Goal: Navigation & Orientation: Find specific page/section

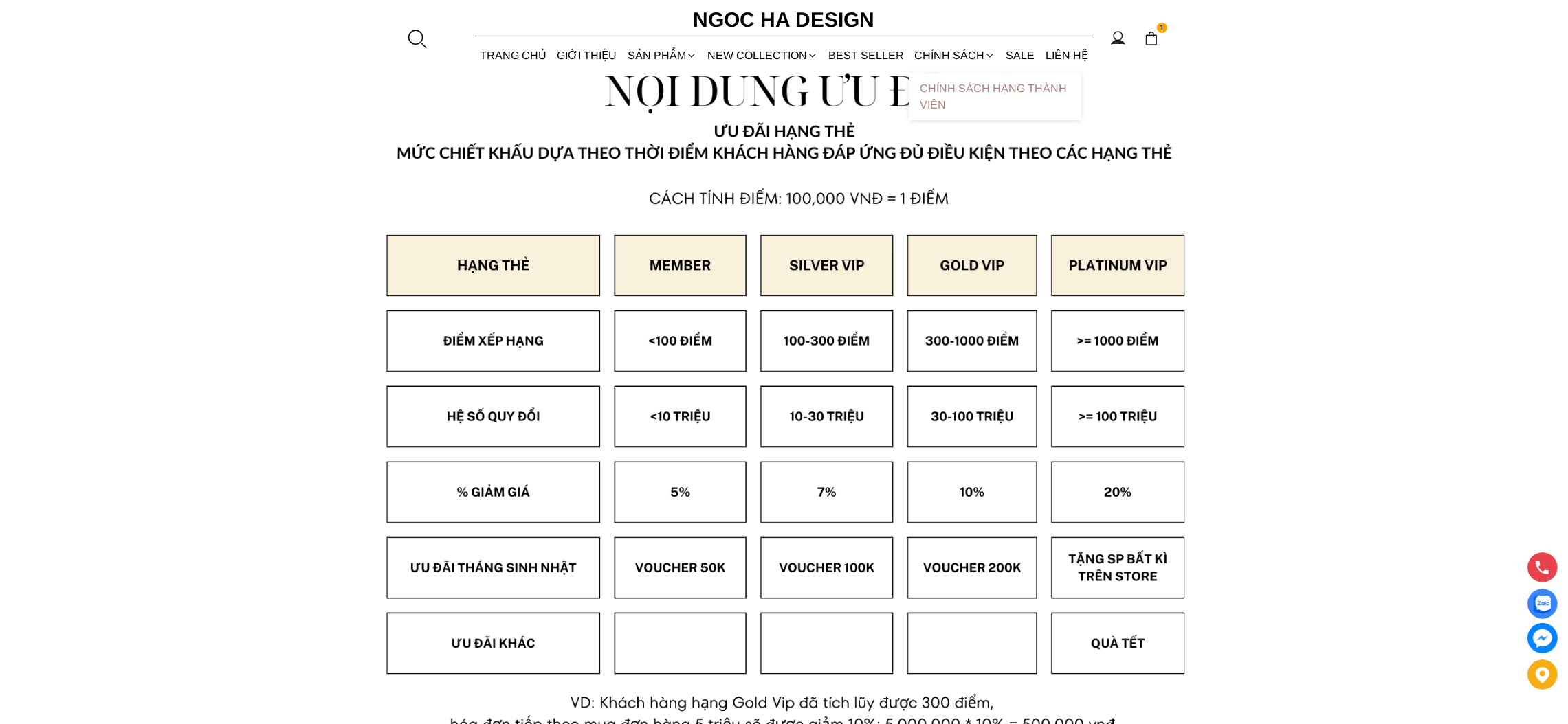
click at [943, 93] on link "Chính sách hạng thành viên" at bounding box center [995, 96] width 172 height 47
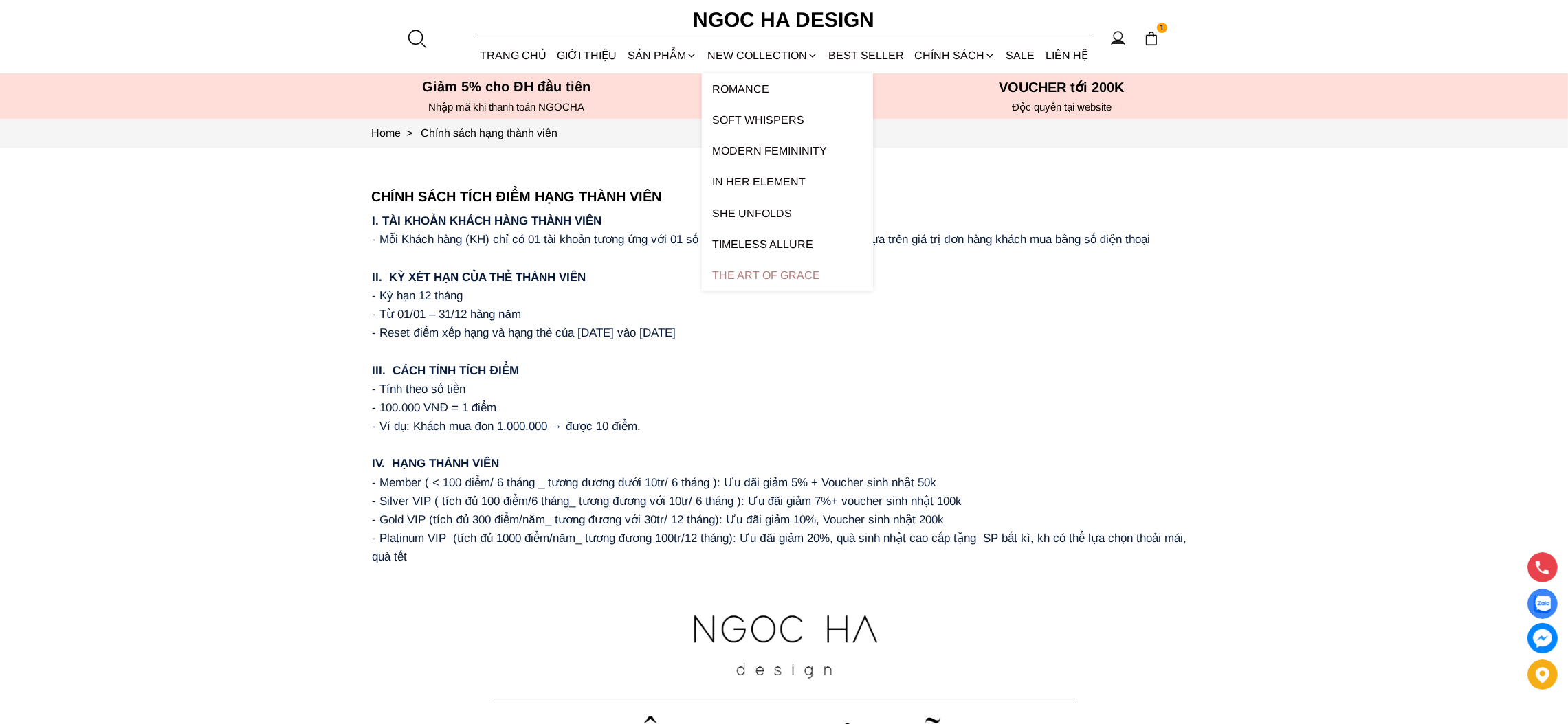
click at [779, 272] on div "The Art Of Grace" at bounding box center [786, 275] width 171 height 31
click at [791, 271] on div "The Art Of Grace" at bounding box center [786, 275] width 171 height 31
click at [776, 238] on link "Timeless Allure" at bounding box center [786, 244] width 171 height 31
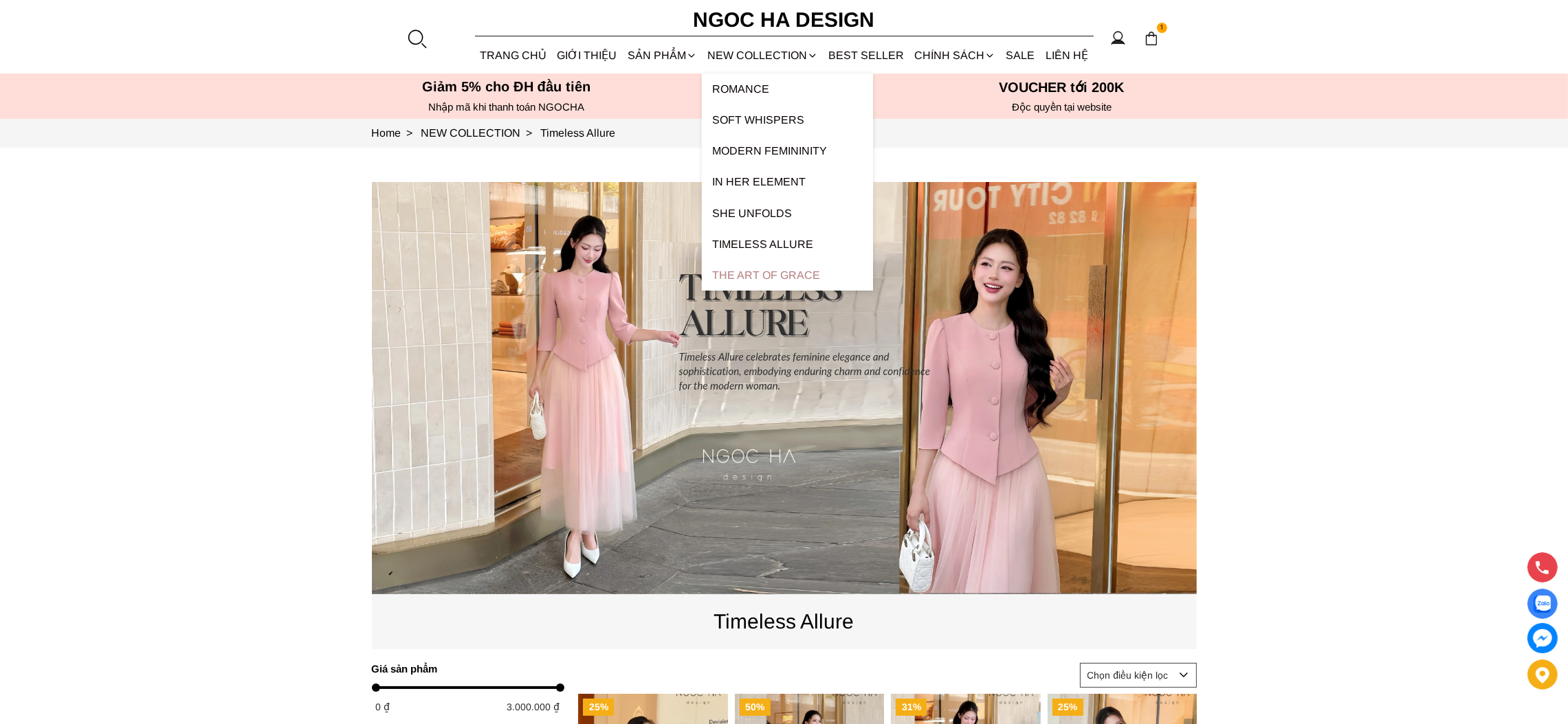
click at [764, 265] on div "The Art Of Grace" at bounding box center [786, 275] width 171 height 31
click at [766, 268] on div "The Art Of Grace" at bounding box center [786, 275] width 171 height 31
click at [800, 274] on div "The Art Of Grace" at bounding box center [786, 275] width 171 height 31
click at [756, 275] on div "The Art Of Grace" at bounding box center [786, 275] width 171 height 31
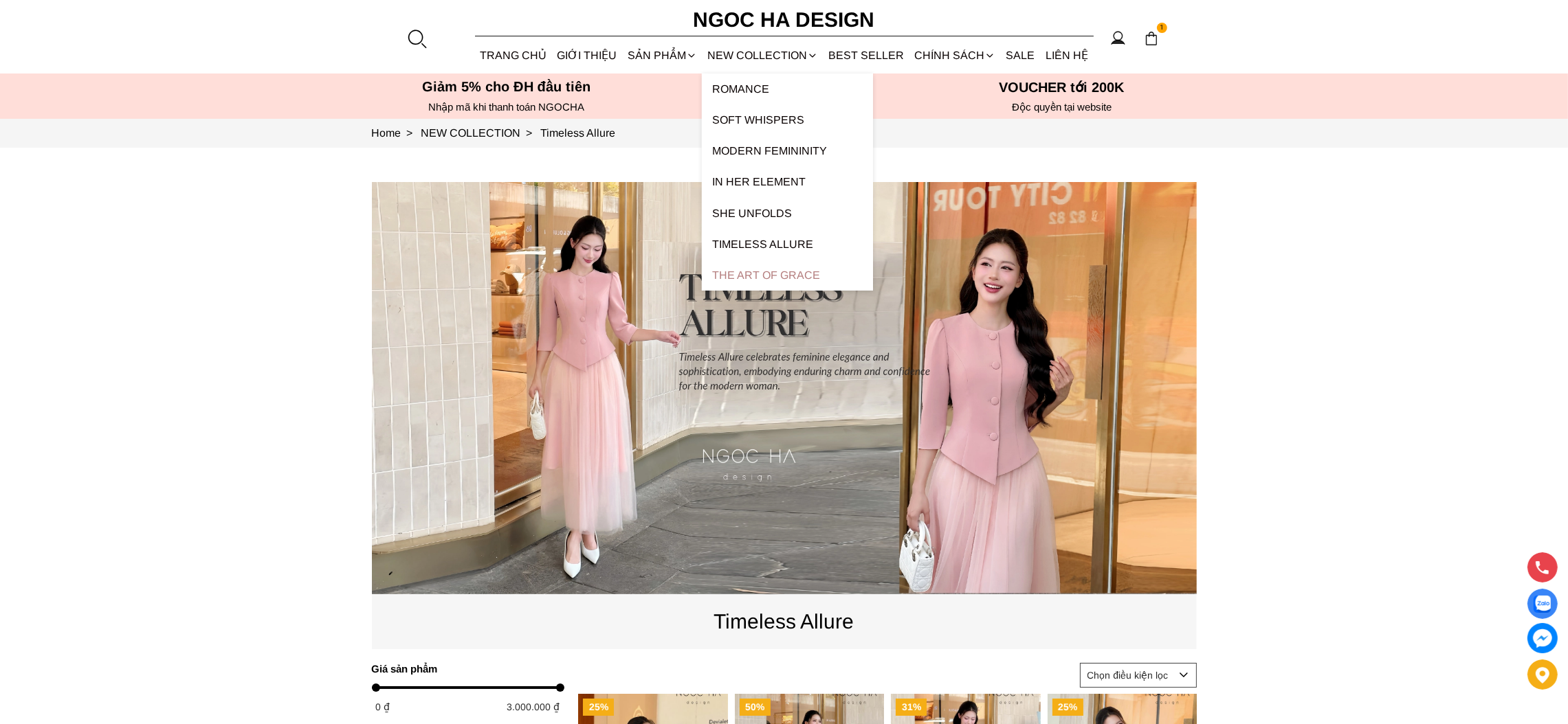
click at [761, 278] on div "The Art Of Grace" at bounding box center [786, 275] width 171 height 31
click at [764, 278] on div "The Art Of Grace" at bounding box center [786, 275] width 171 height 31
click at [745, 274] on div "The Art Of Grace" at bounding box center [786, 275] width 171 height 31
click at [764, 283] on div "The Art Of Grace" at bounding box center [786, 275] width 171 height 31
click at [772, 279] on div "The Art Of Grace" at bounding box center [786, 275] width 171 height 31
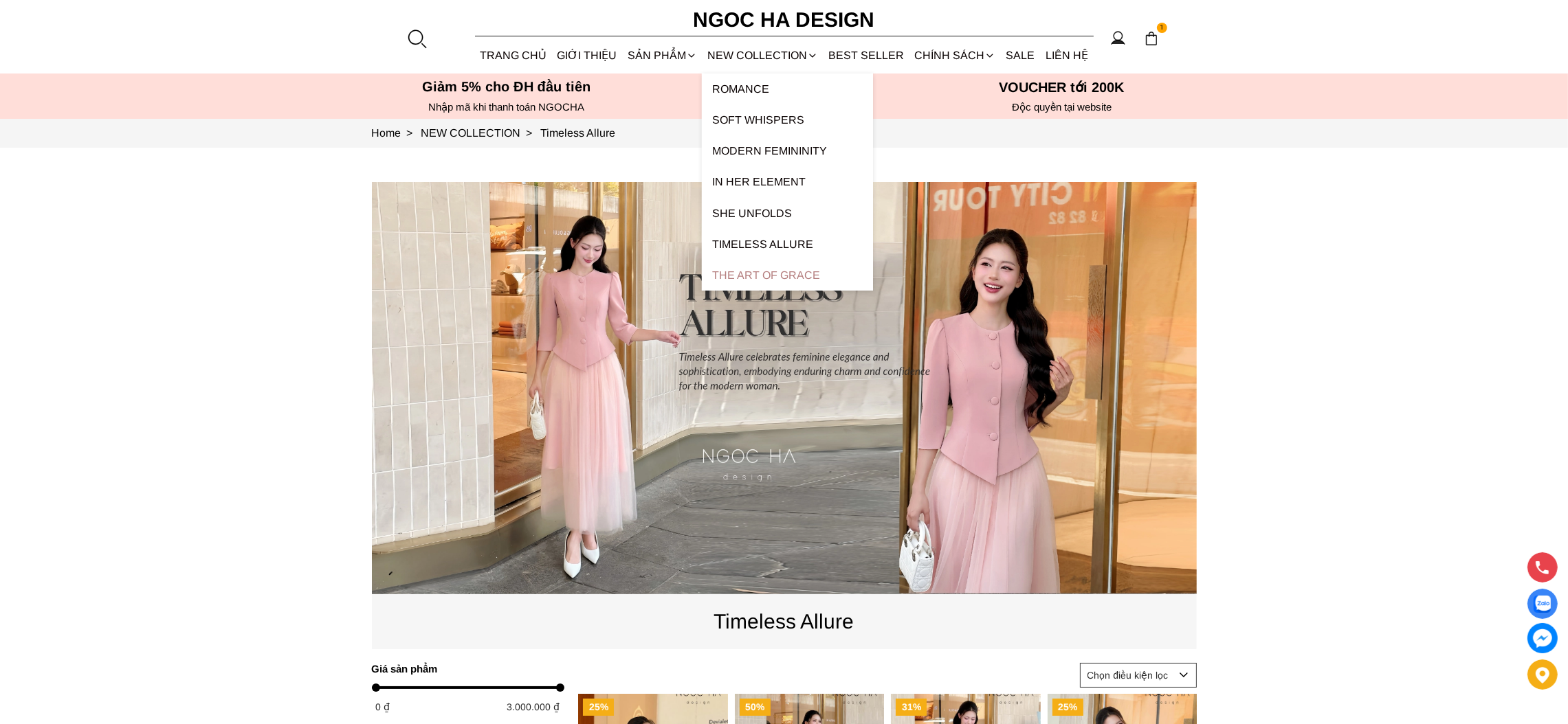
click at [772, 279] on div "The Art Of Grace" at bounding box center [786, 275] width 171 height 31
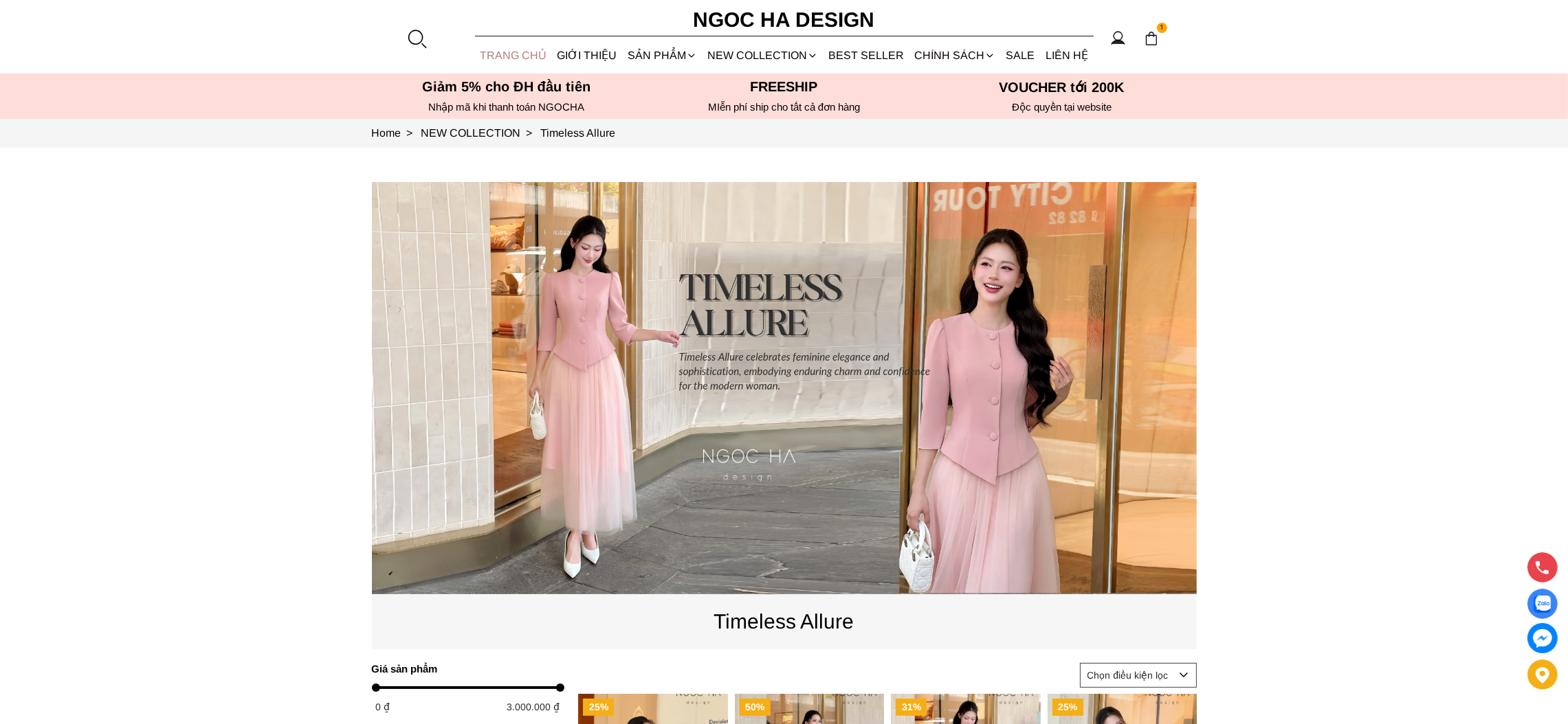
click at [492, 53] on link "TRANG CHỦ" at bounding box center [513, 55] width 77 height 36
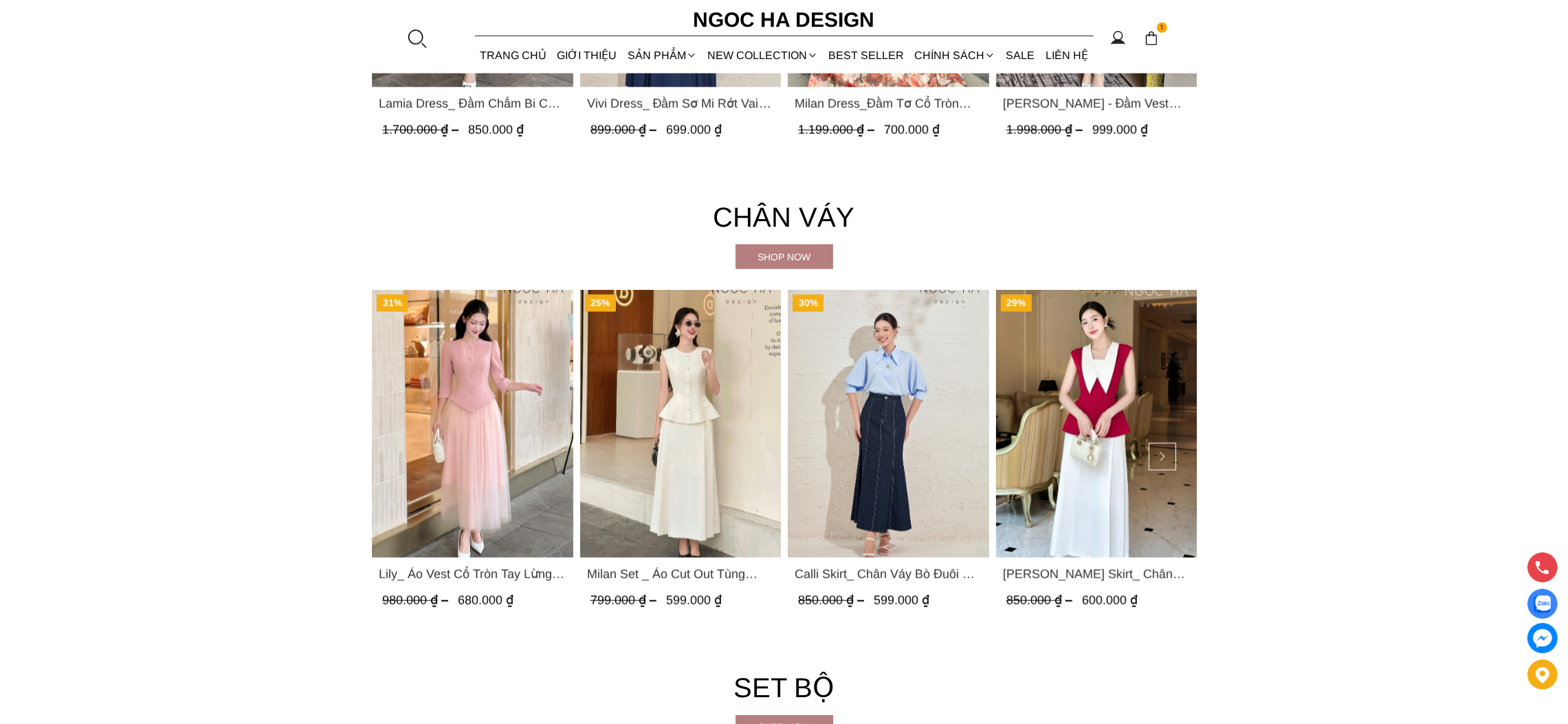
scroll to position [2988, 0]
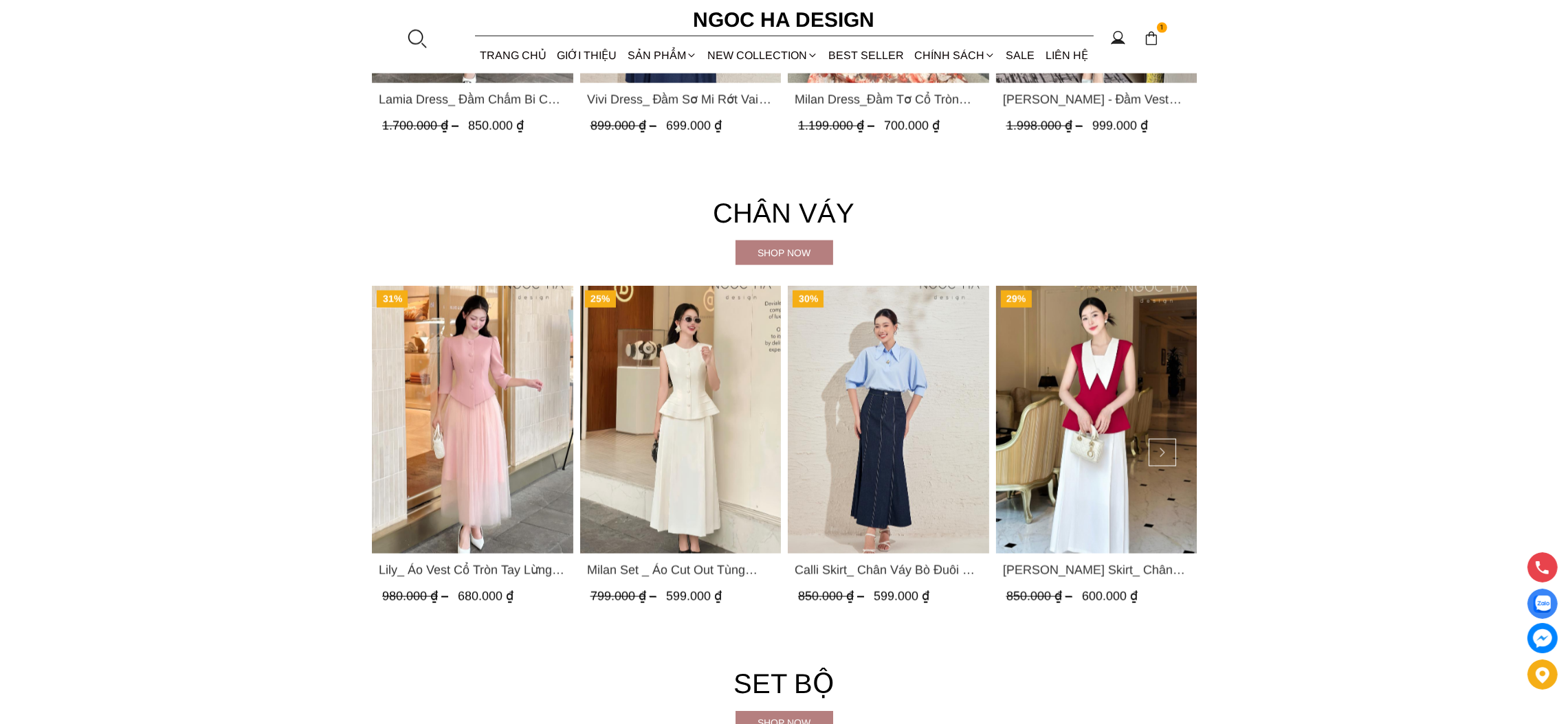
click at [754, 267] on section "Chân váy Shop now 31% Lily_ Áo Vest Cổ Tròn Tay Lừng Mix Chân Váy Lưới Màu Hồng…" at bounding box center [784, 405] width 1568 height 470
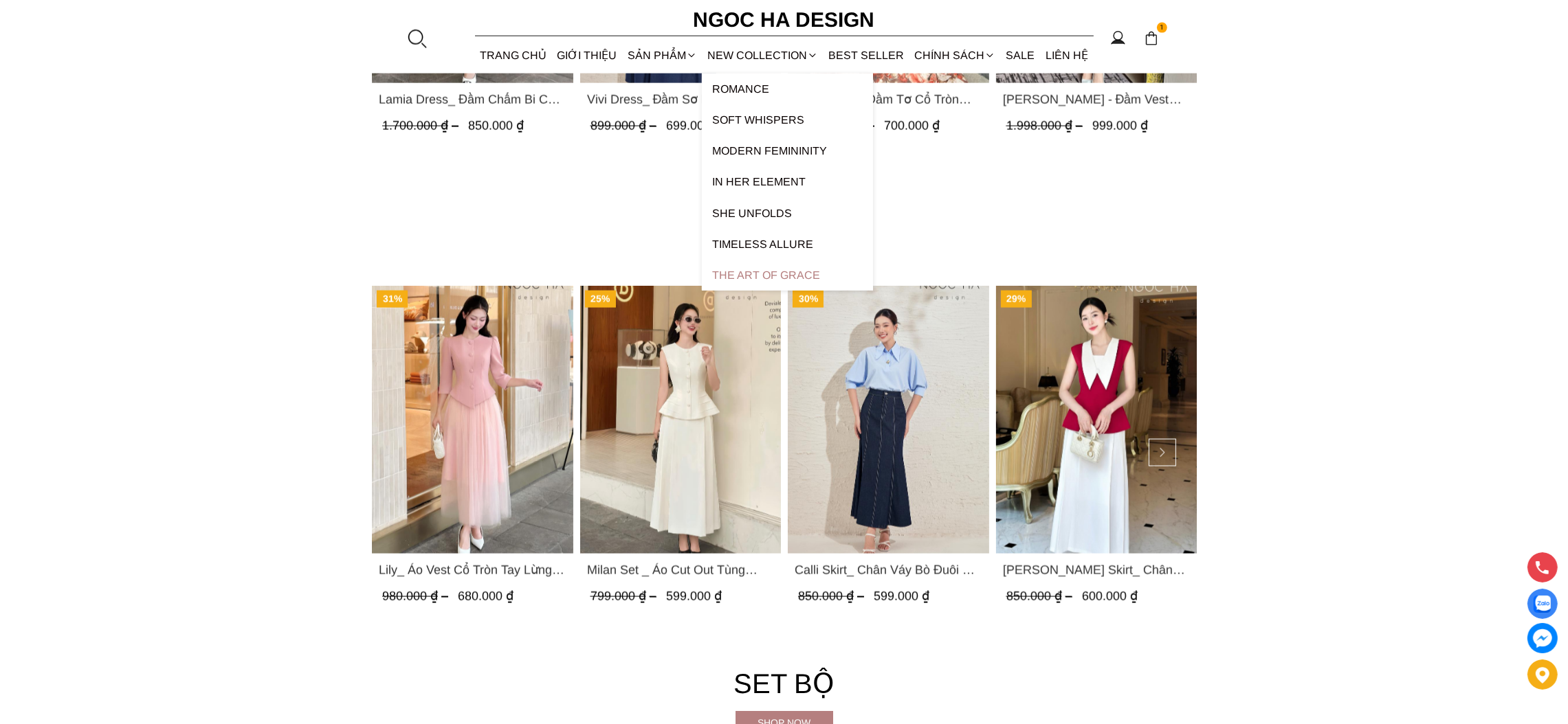
click at [751, 273] on div "The Art Of Grace" at bounding box center [786, 275] width 171 height 31
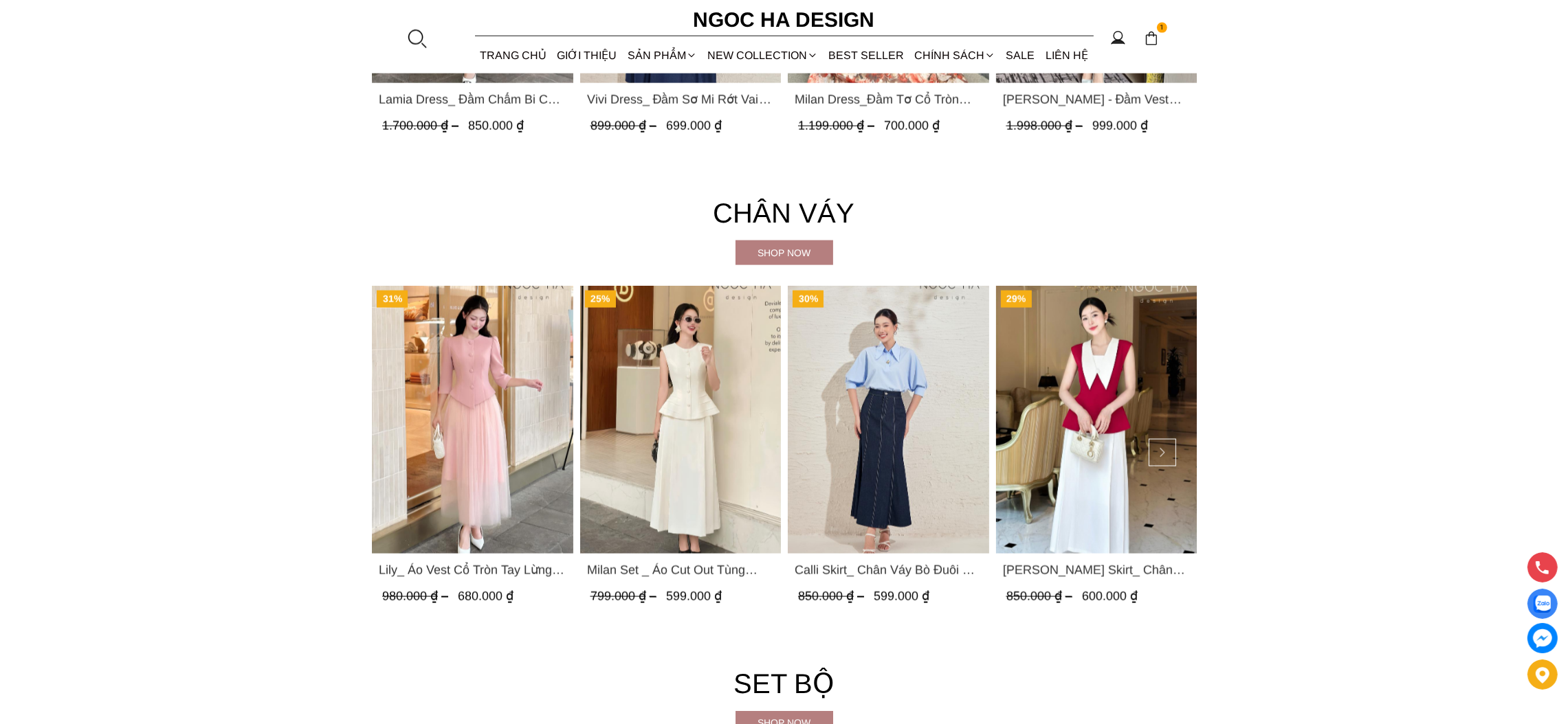
click at [506, 270] on section "Chân váy Shop now 31% Lily_ Áo Vest Cổ Tròn Tay Lừng Mix Chân Váy Lưới Màu Hồng…" at bounding box center [784, 405] width 1568 height 470
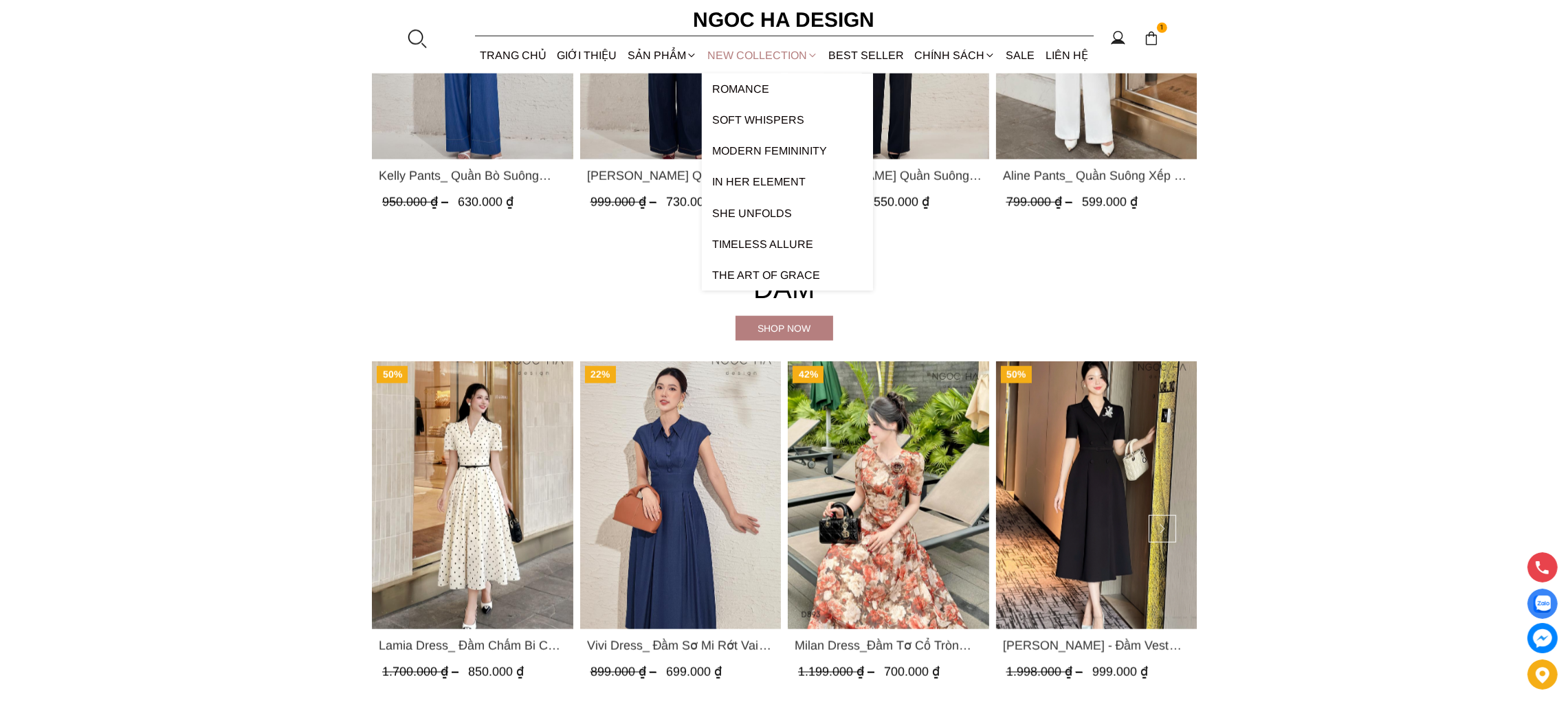
scroll to position [1957, 0]
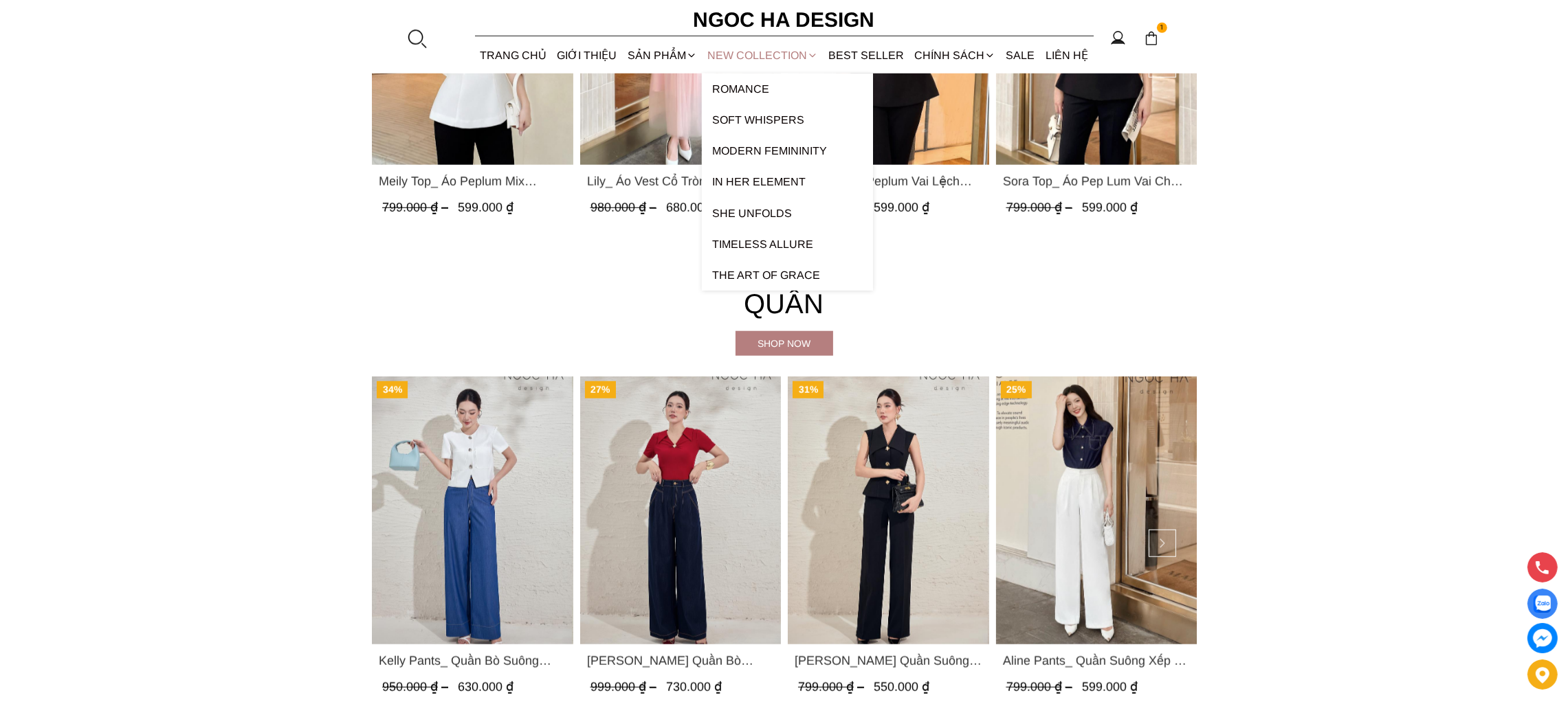
click at [777, 52] on link "NEW COLLECTION" at bounding box center [761, 55] width 121 height 36
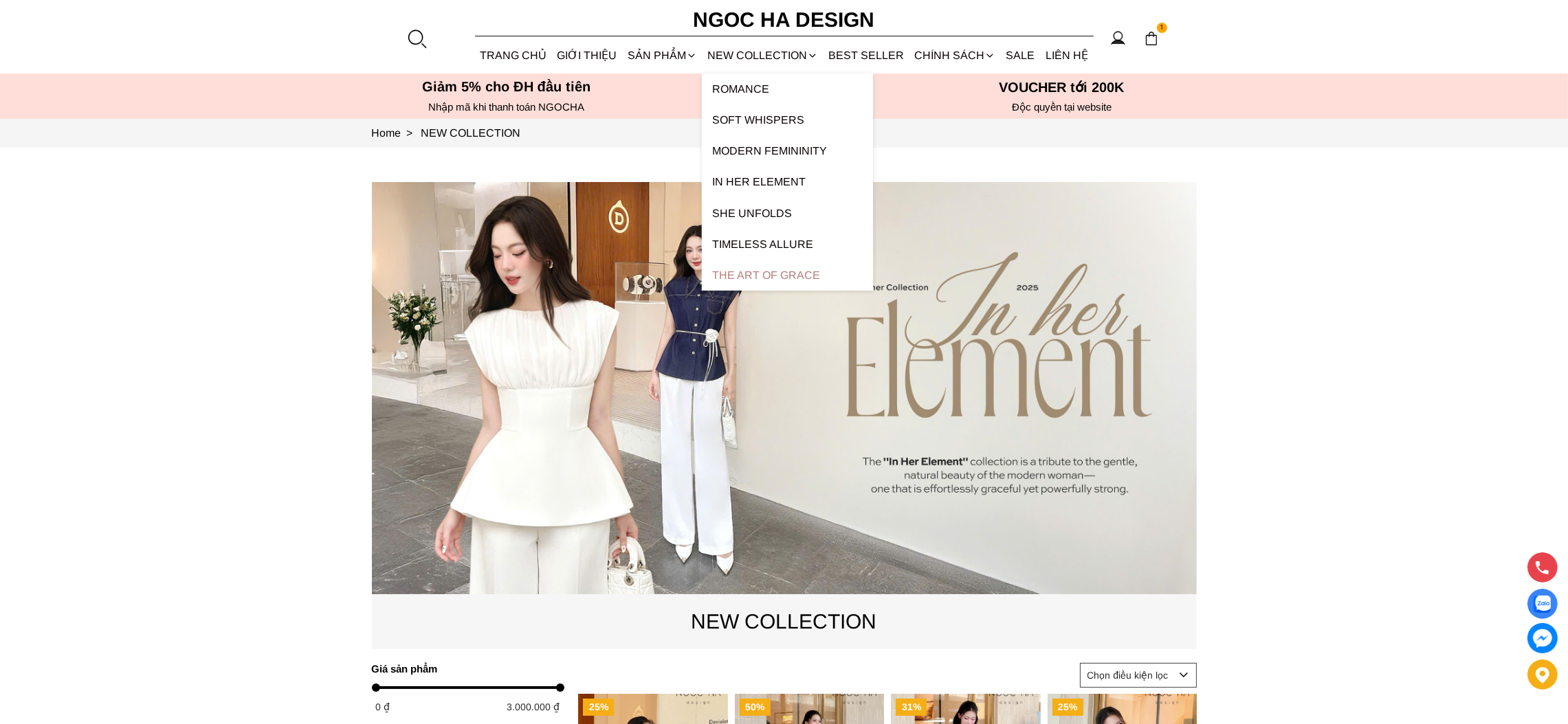
click at [761, 282] on div "The Art Of Grace" at bounding box center [786, 275] width 171 height 31
click at [763, 274] on div "The Art Of Grace" at bounding box center [786, 275] width 171 height 31
